Goal: Transaction & Acquisition: Book appointment/travel/reservation

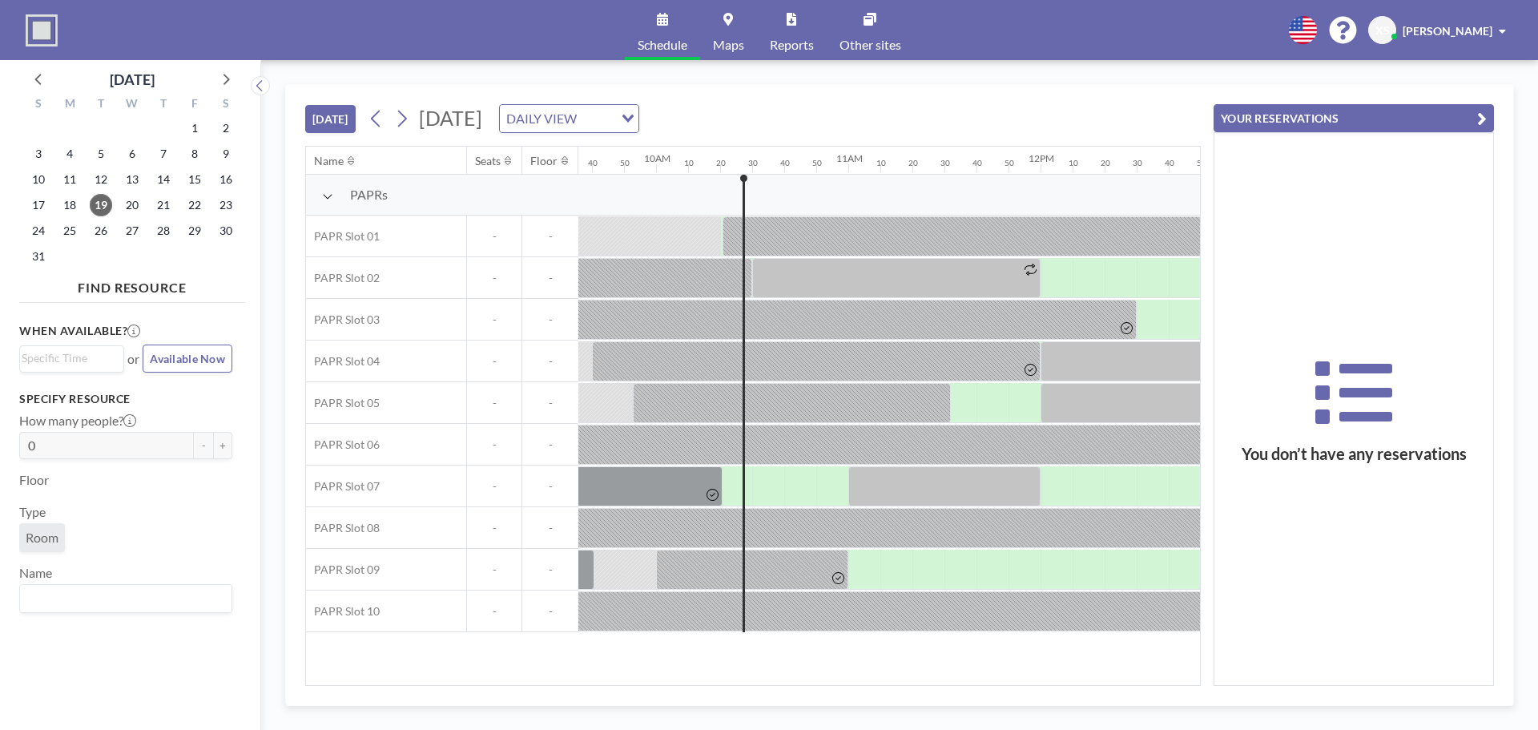
scroll to position [0, 1955]
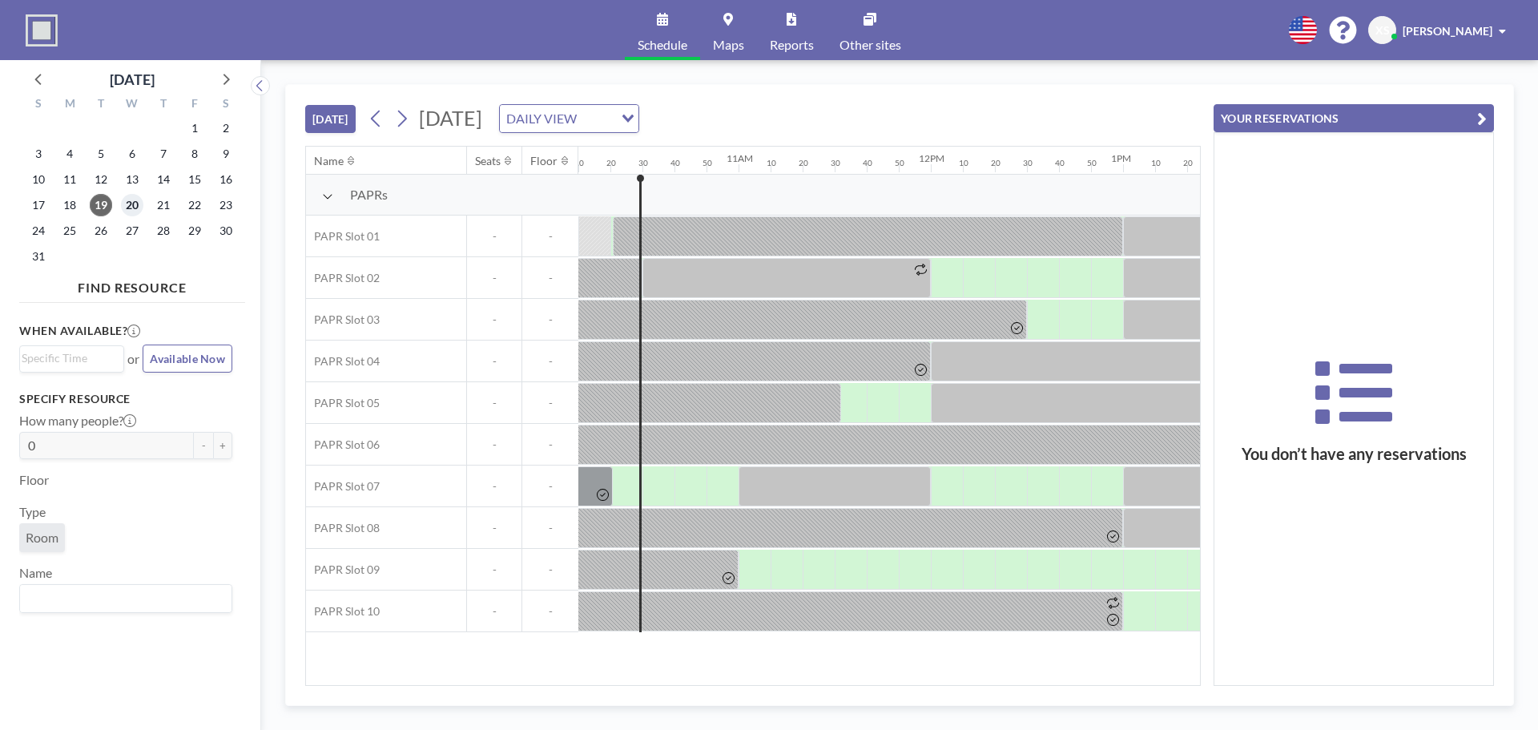
click at [134, 206] on span "20" at bounding box center [132, 205] width 22 height 22
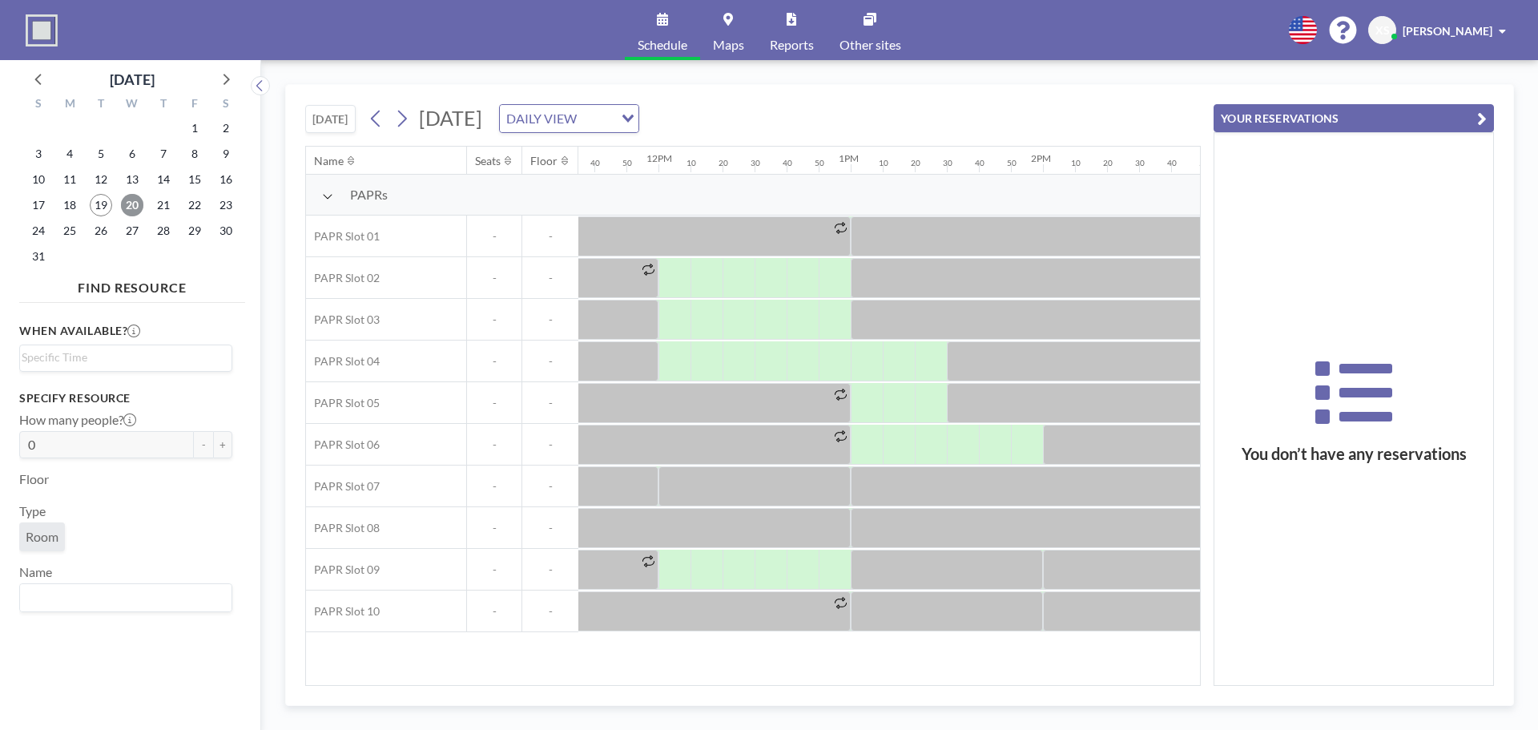
scroll to position [0, 2294]
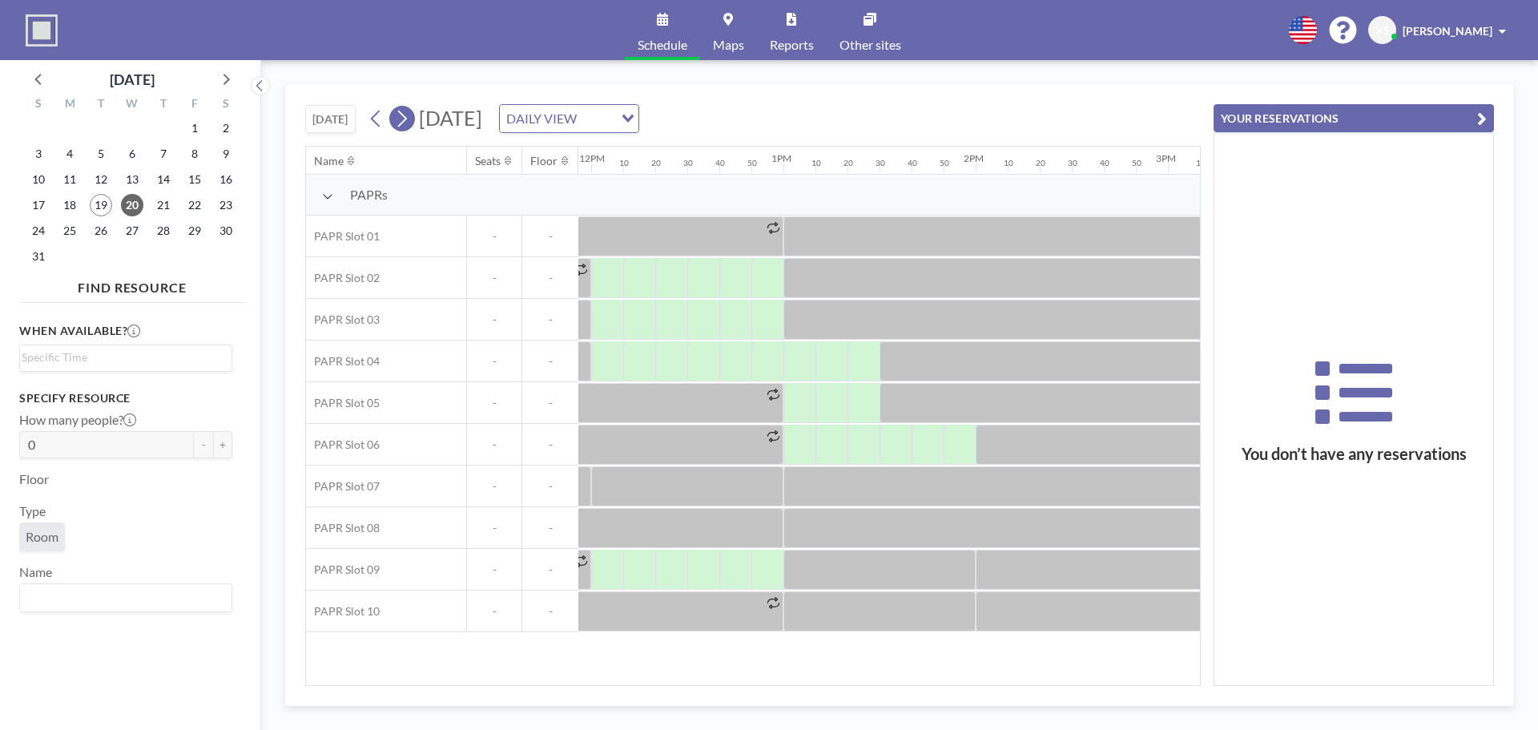
click at [409, 118] on icon at bounding box center [401, 119] width 15 height 24
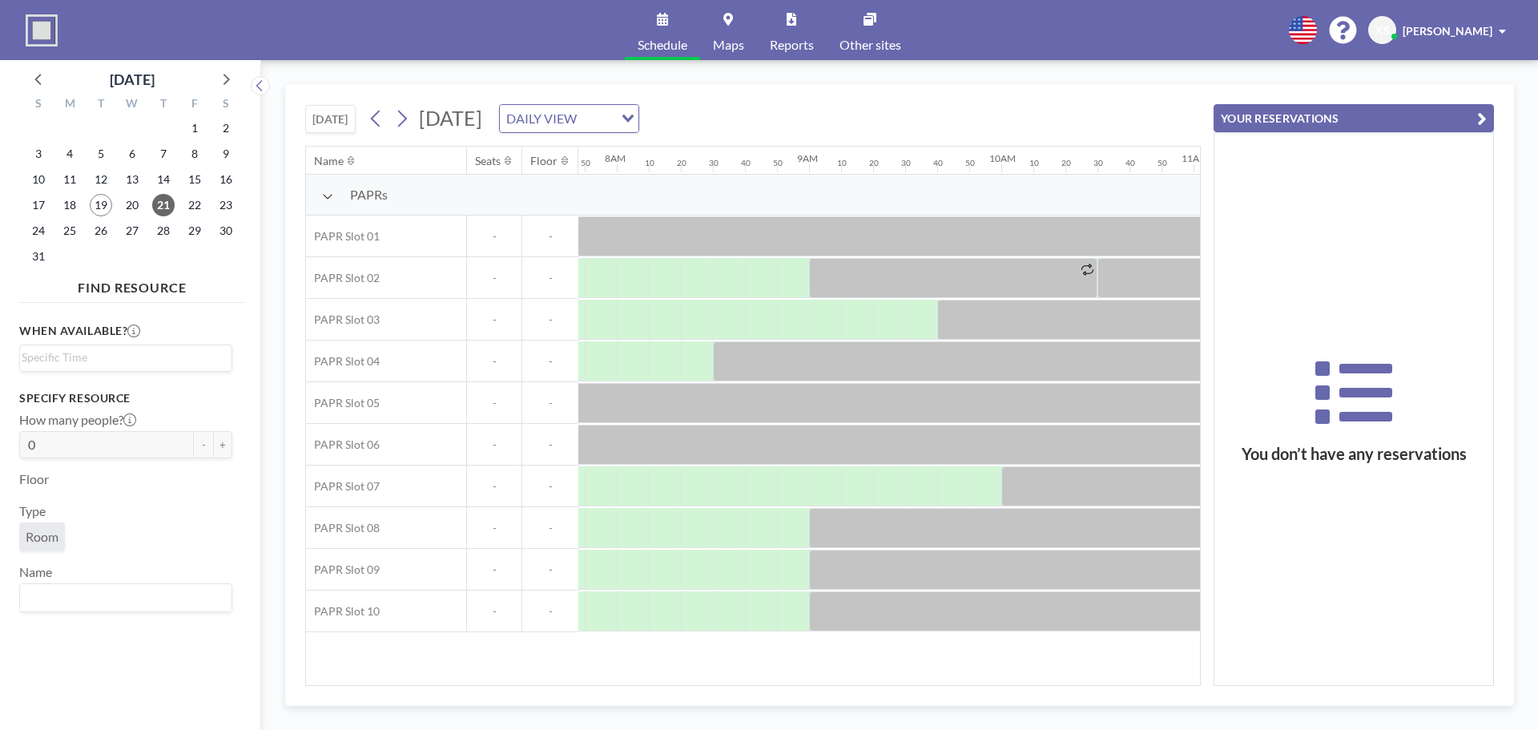
scroll to position [0, 1506]
drag, startPoint x: 707, startPoint y: 686, endPoint x: 775, endPoint y: 683, distance: 69.0
click at [775, 683] on div "[DATE] [DATE] DAILY VIEW Loading... Name Seats Floor 12AM 10 20 30 40 50 1AM 10…" at bounding box center [899, 395] width 1229 height 622
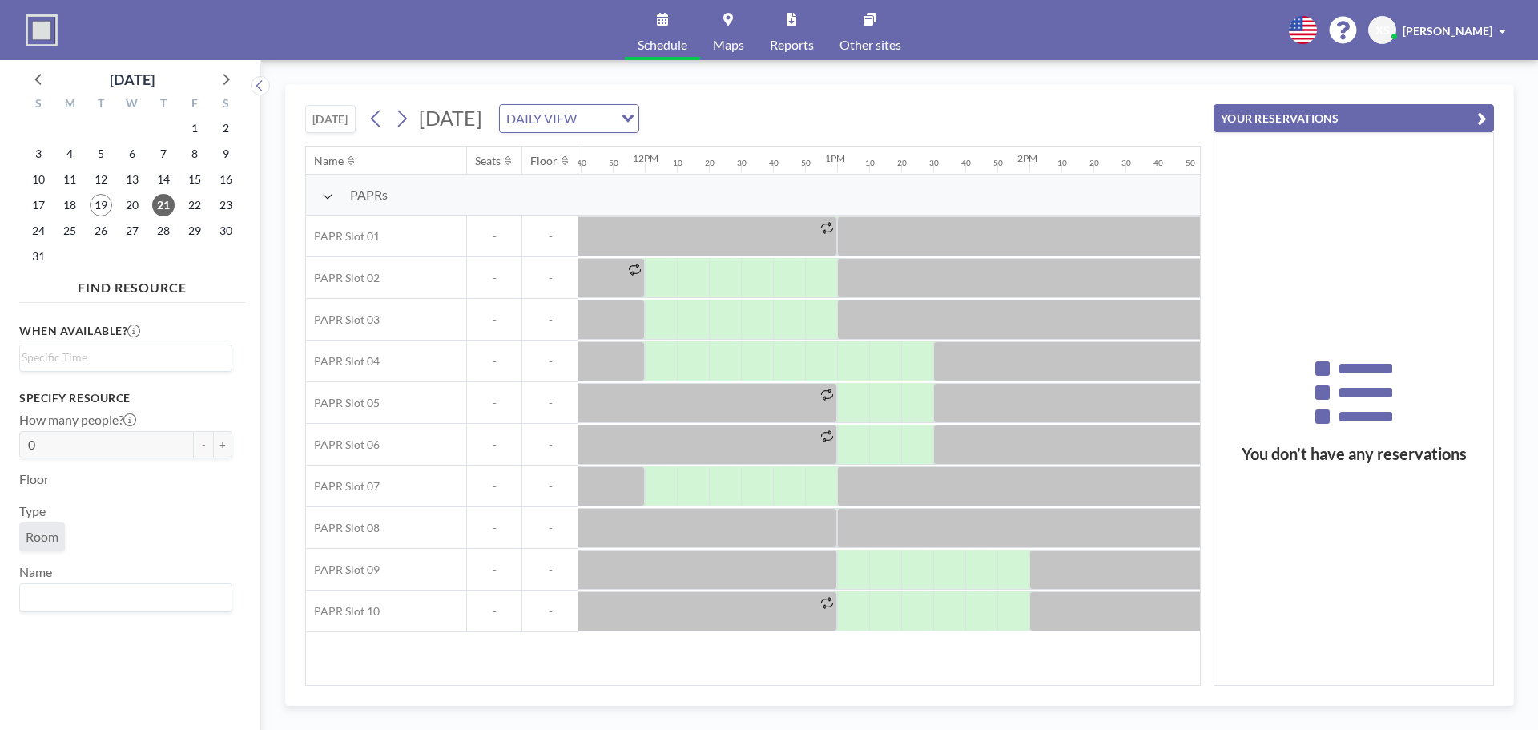
scroll to position [0, 2245]
click at [864, 672] on div "Name Seats Floor 12AM 10 20 30 40 50 1AM 10 20 30 40 50 2AM 10 20 30 40 50 3AM …" at bounding box center [753, 416] width 894 height 538
click at [387, 119] on button at bounding box center [377, 119] width 26 height 26
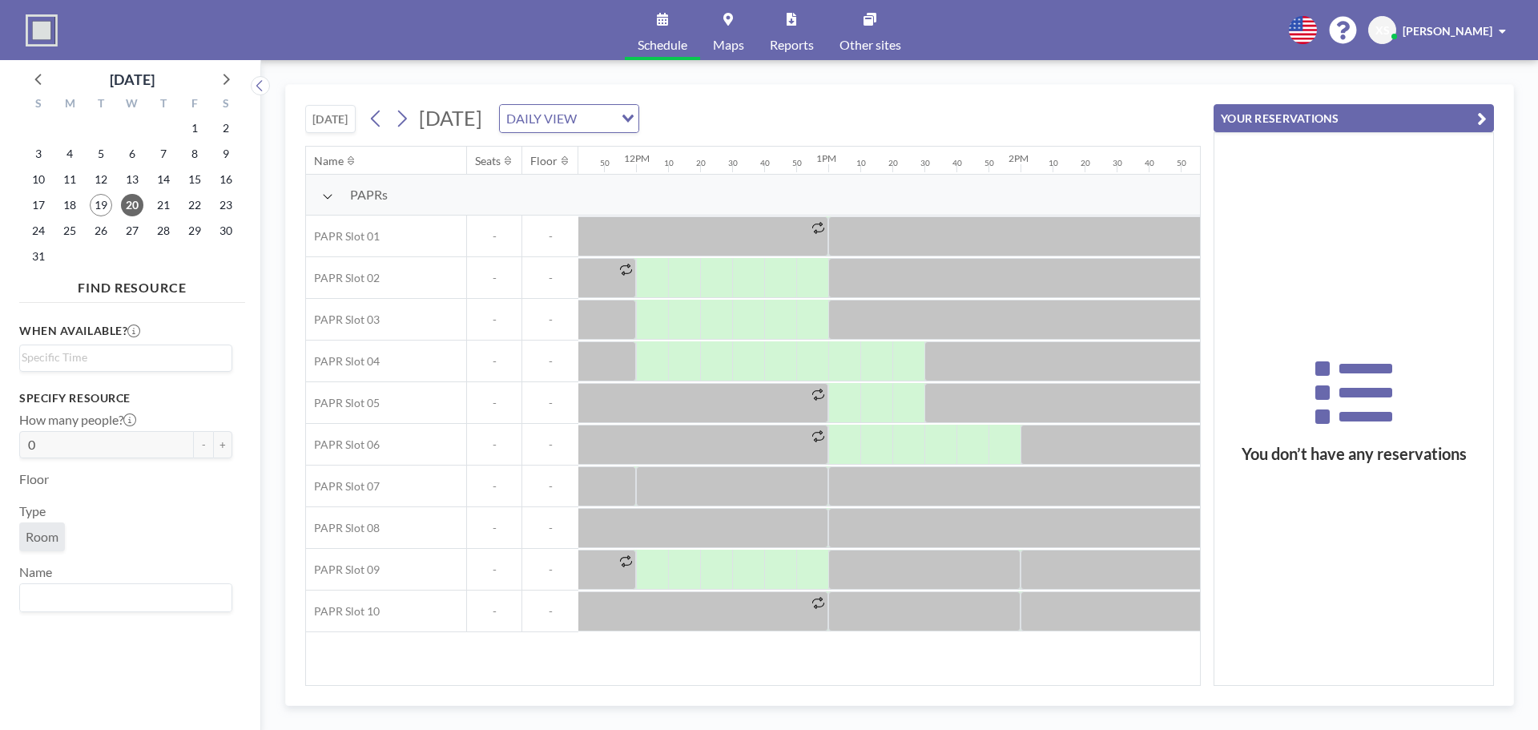
scroll to position [0, 2253]
click at [830, 445] on div at bounding box center [840, 445] width 32 height 40
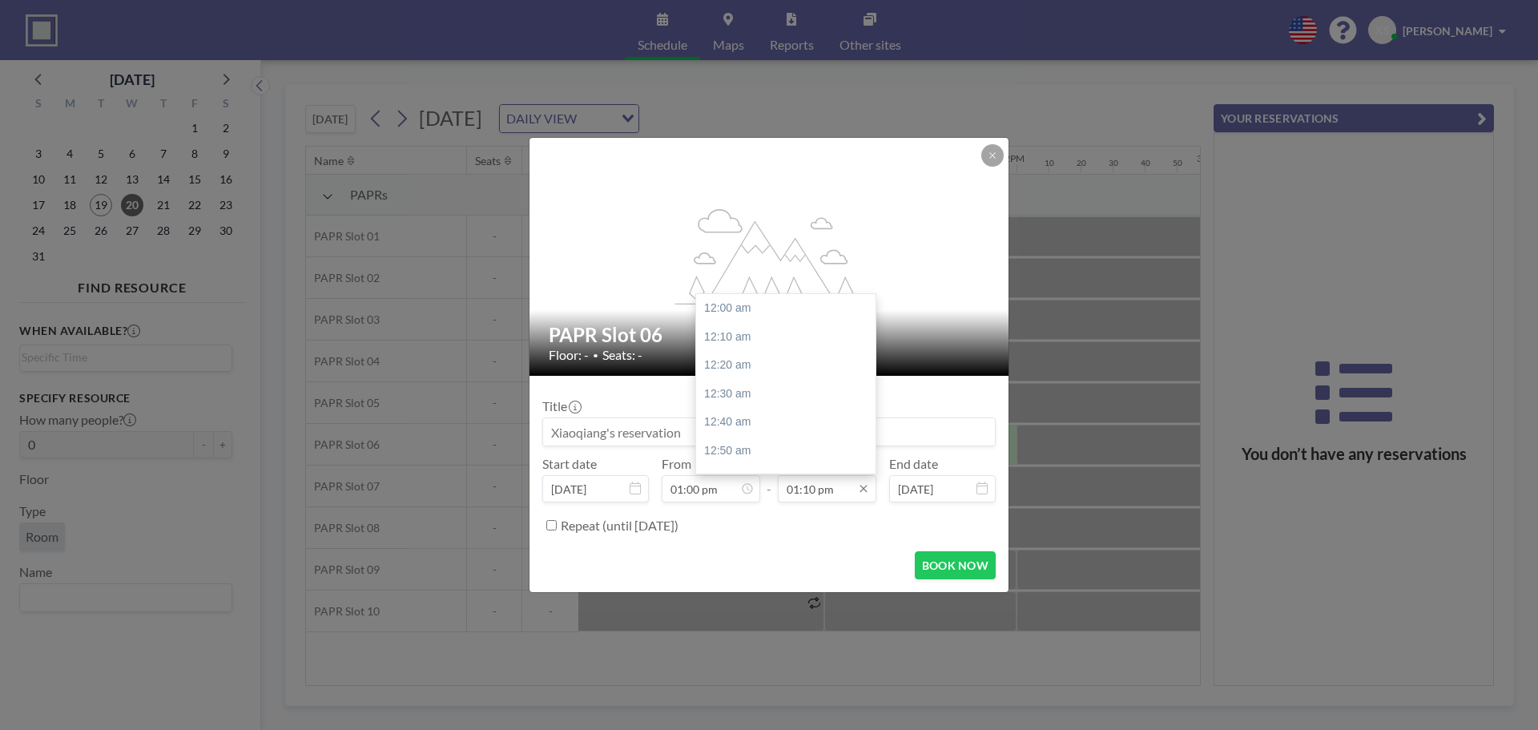
scroll to position [2253, 0]
click at [815, 492] on input "01:10 pm" at bounding box center [827, 488] width 99 height 27
click at [755, 454] on div "02:00 pm" at bounding box center [789, 451] width 187 height 29
type input "02:00 pm"
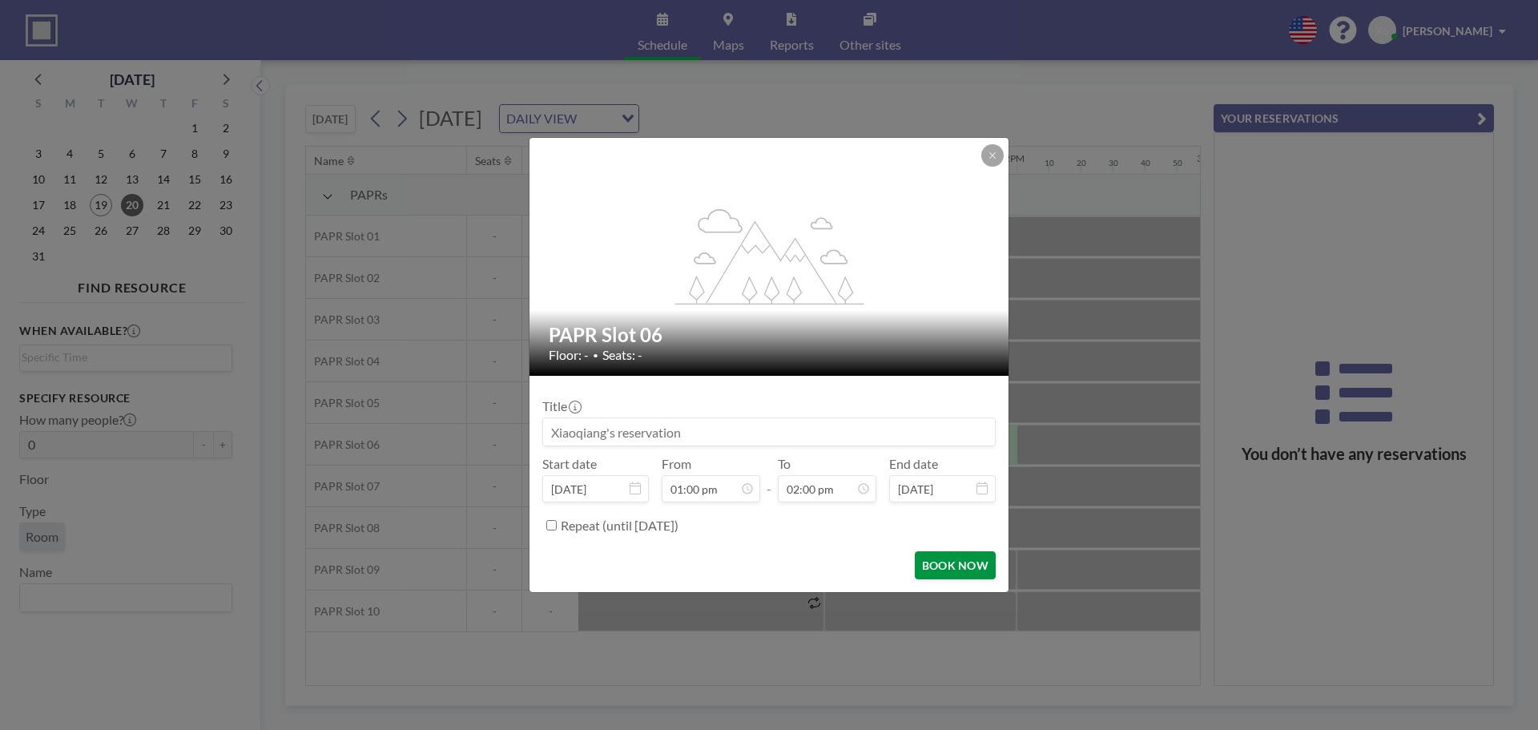
scroll to position [2395, 0]
click at [969, 564] on button "BOOK NOW" at bounding box center [955, 565] width 81 height 28
